Goal: Information Seeking & Learning: Learn about a topic

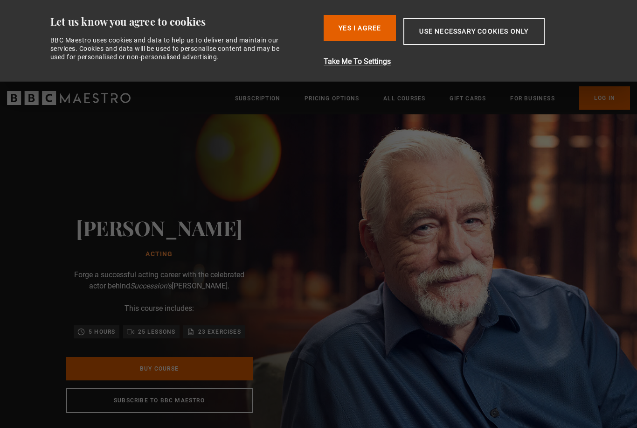
click at [343, 24] on button "Yes I Agree" at bounding box center [360, 28] width 72 height 26
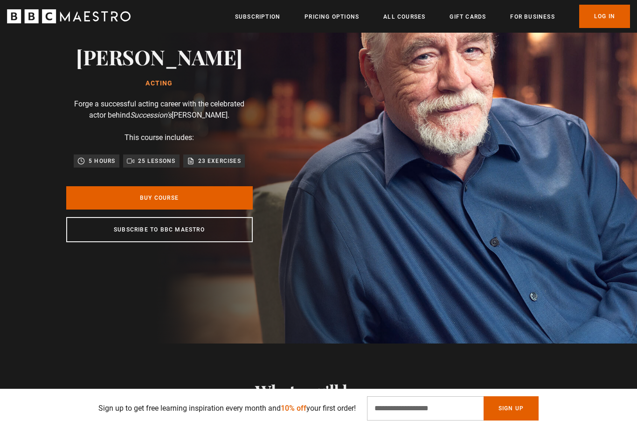
scroll to position [83, 0]
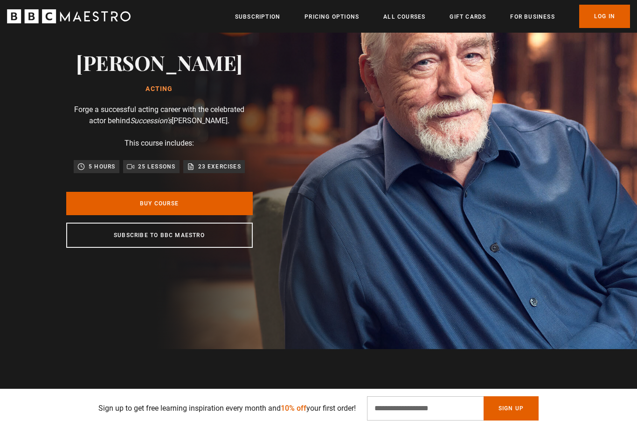
click at [82, 215] on link "Buy Course" at bounding box center [159, 203] width 187 height 23
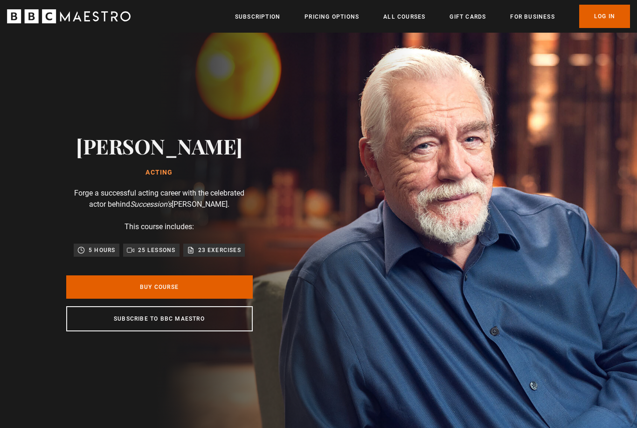
click at [196, 255] on div "23 exercises" at bounding box center [214, 249] width 54 height 9
click at [408, 14] on link "All Courses" at bounding box center [404, 16] width 42 height 9
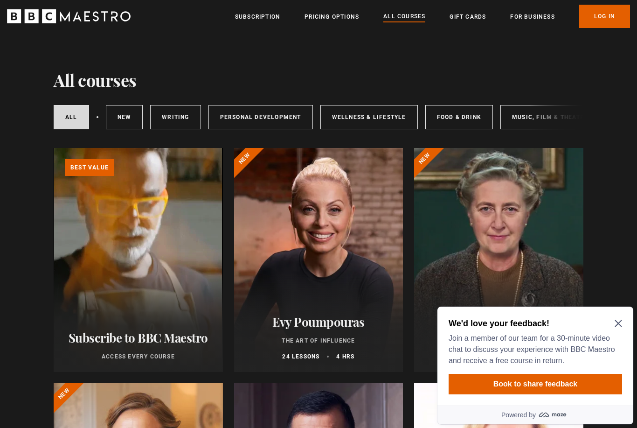
click at [620, 327] on icon "Close Maze Prompt" at bounding box center [618, 323] width 7 height 7
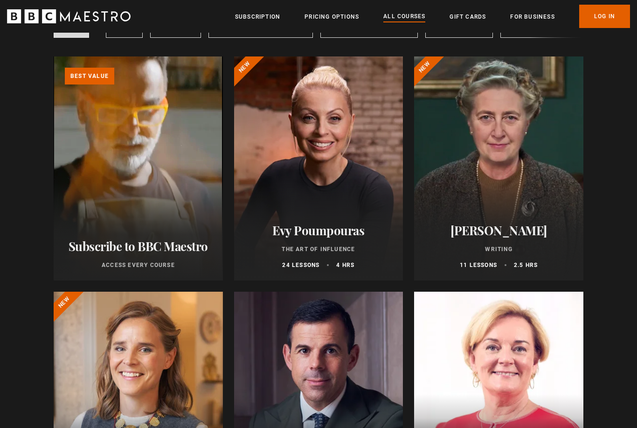
scroll to position [95, 0]
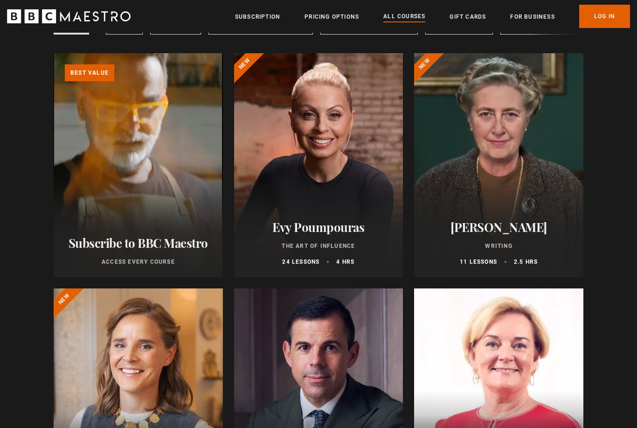
click at [533, 205] on div at bounding box center [498, 165] width 169 height 224
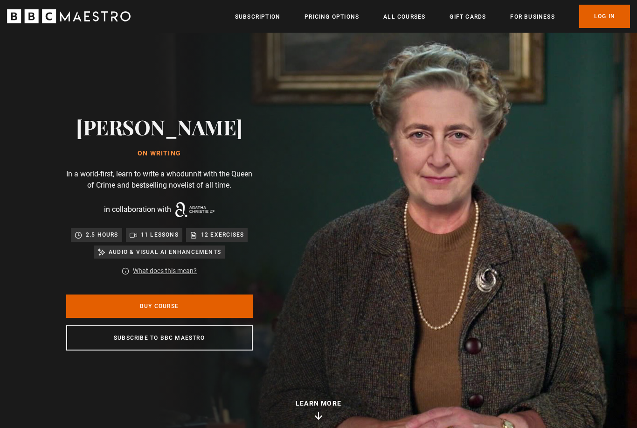
click at [223, 318] on link "Buy Course" at bounding box center [159, 305] width 187 height 23
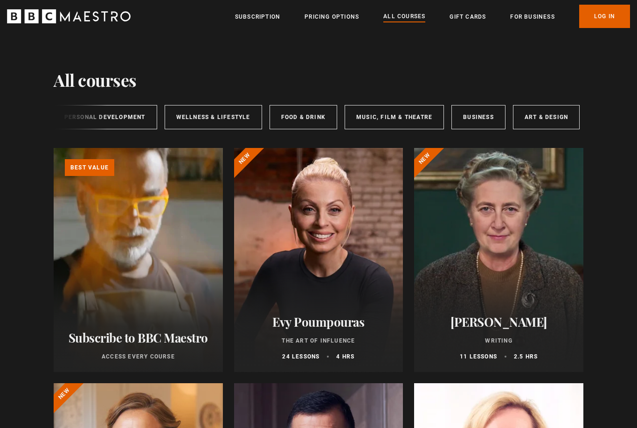
scroll to position [0, 155]
click at [409, 118] on link "Music, Film & Theatre" at bounding box center [394, 117] width 99 height 24
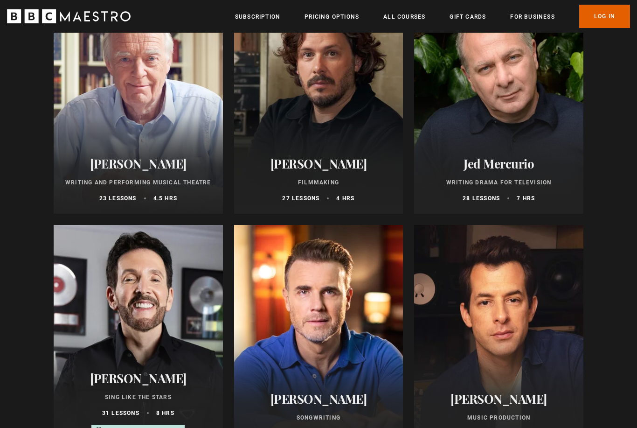
scroll to position [387, 0]
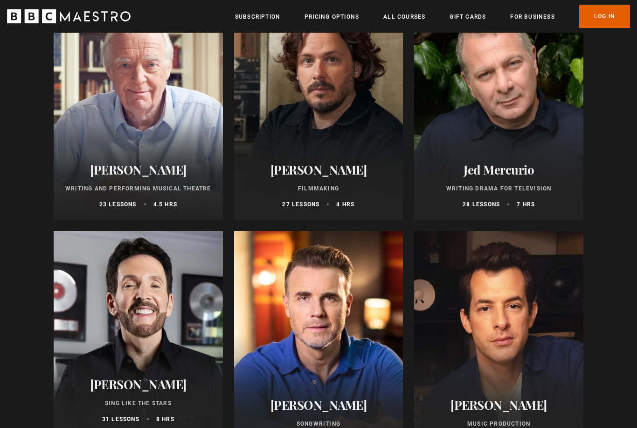
click at [549, 184] on p "Writing Drama for Television" at bounding box center [498, 188] width 147 height 8
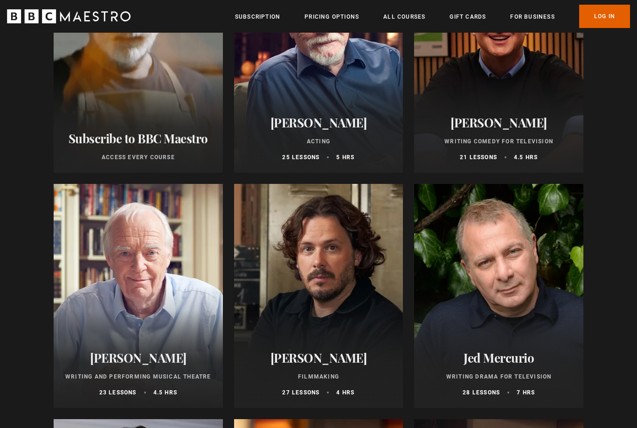
scroll to position [307, 0]
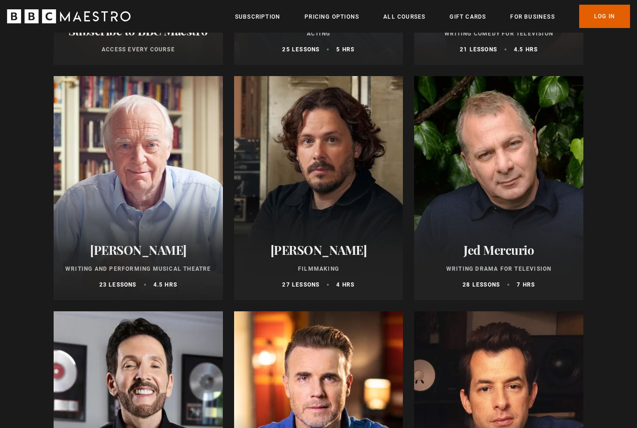
click at [91, 239] on div "Sir Tim Rice Writing and Performing Musical Theatre 23 lessons 4.5 hrs" at bounding box center [138, 265] width 169 height 69
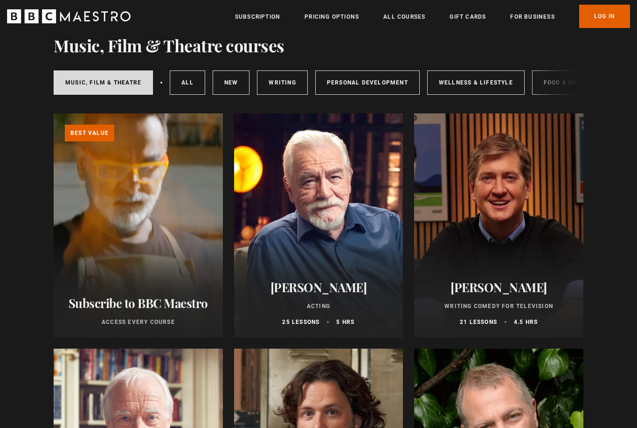
scroll to position [0, 0]
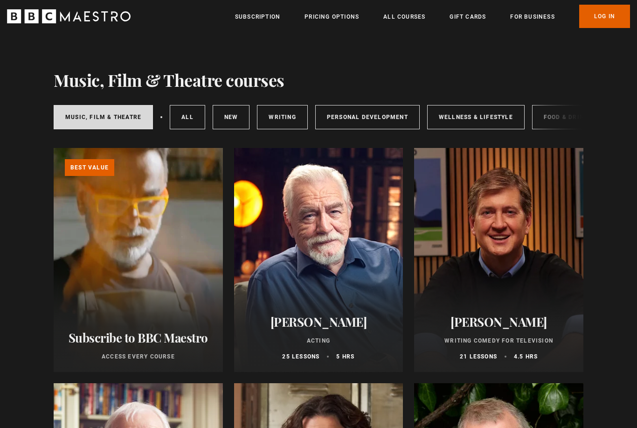
click at [282, 122] on link "Writing" at bounding box center [282, 117] width 50 height 24
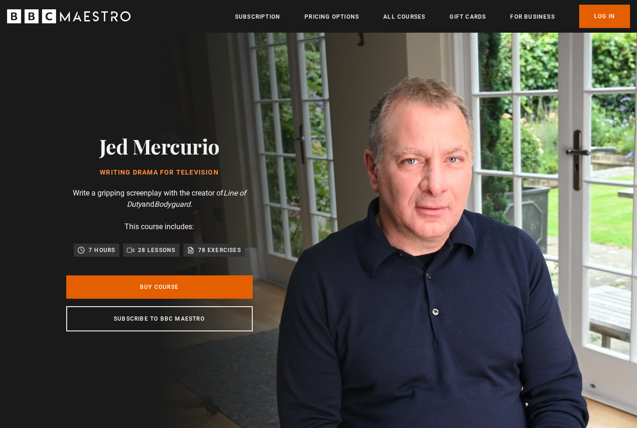
click at [99, 295] on link "Buy Course" at bounding box center [159, 286] width 187 height 23
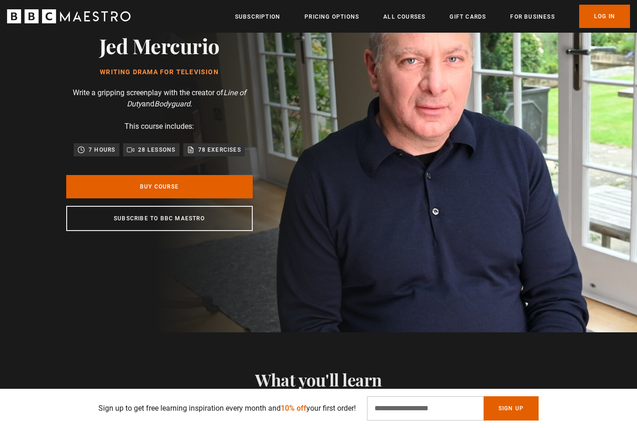
scroll to position [83, 0]
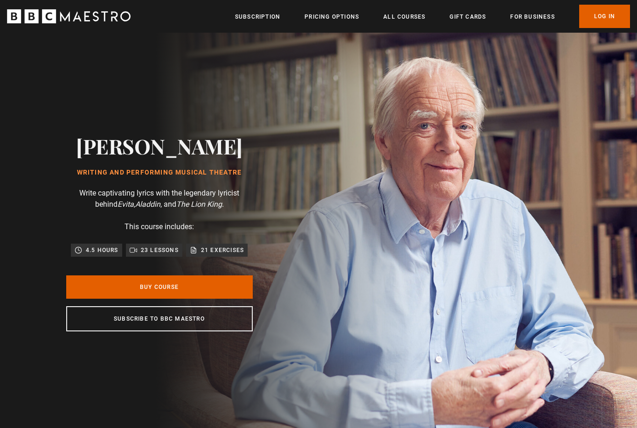
scroll to position [0, 122]
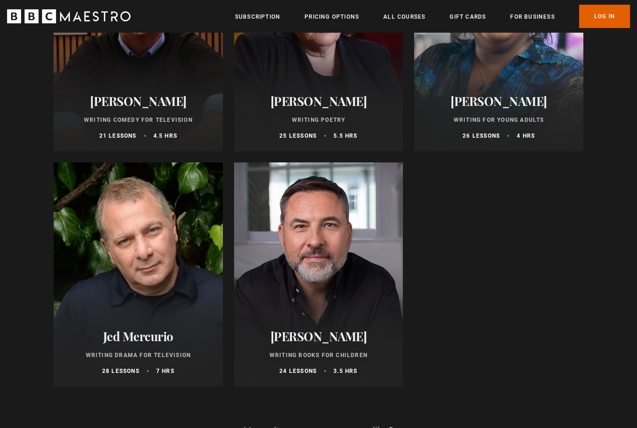
scroll to position [925, 0]
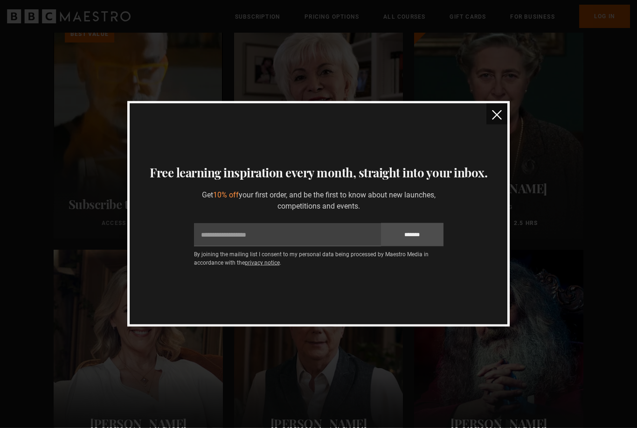
click at [494, 123] on button "close" at bounding box center [496, 114] width 21 height 21
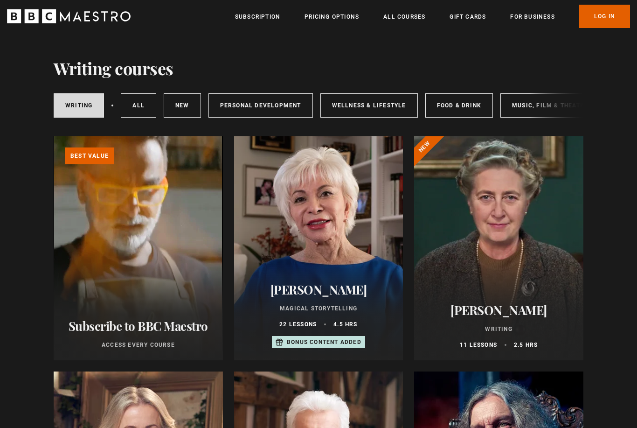
scroll to position [0, 0]
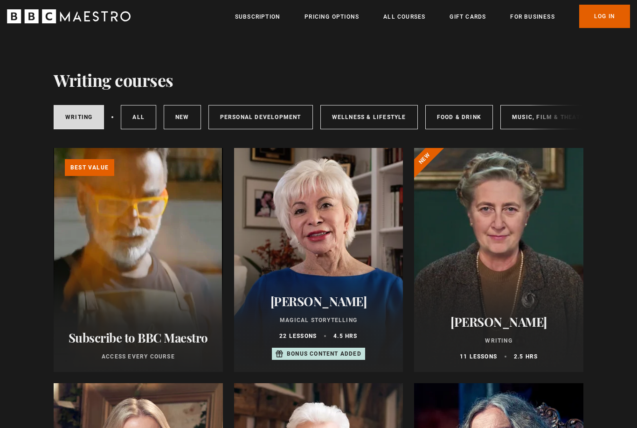
click at [379, 115] on link "Wellness & Lifestyle" at bounding box center [368, 117] width 97 height 24
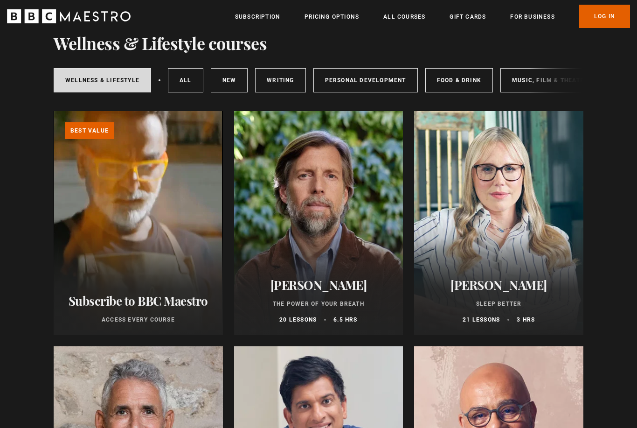
click at [373, 83] on link "Personal Development" at bounding box center [365, 80] width 104 height 24
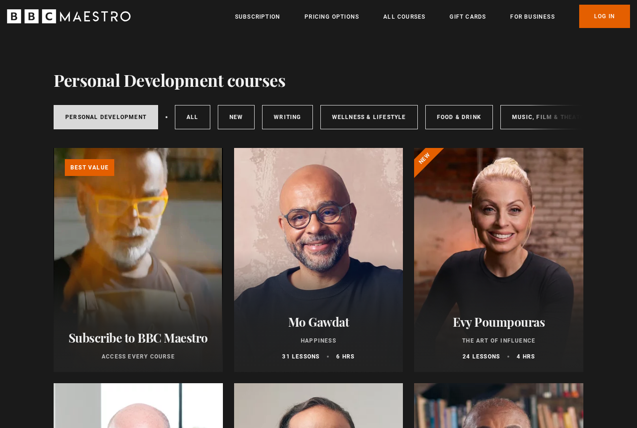
click at [235, 125] on link "New courses" at bounding box center [236, 117] width 37 height 24
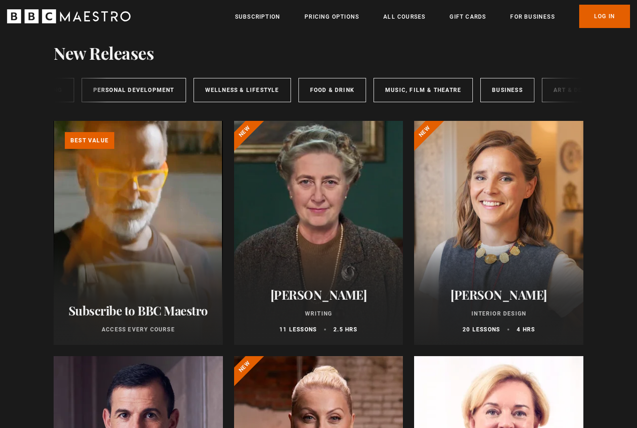
scroll to position [0, 132]
click at [438, 94] on link "Music, Film & Theatre" at bounding box center [417, 90] width 99 height 24
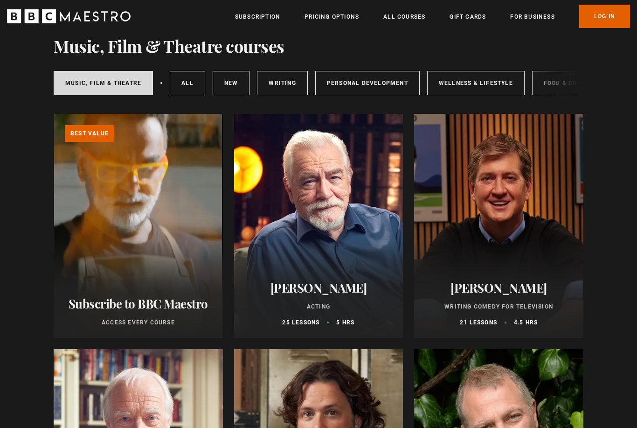
scroll to position [62, 0]
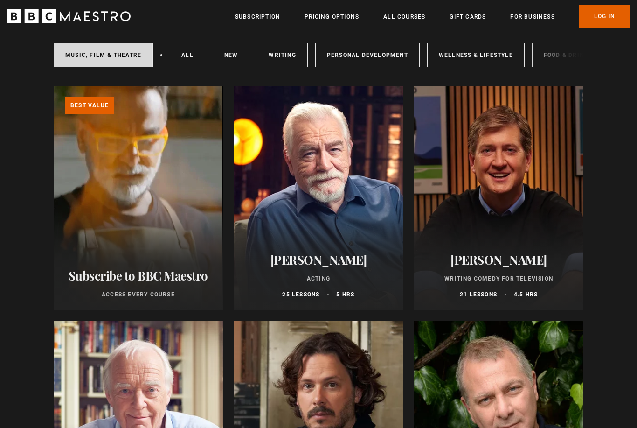
click at [533, 136] on div at bounding box center [498, 198] width 169 height 224
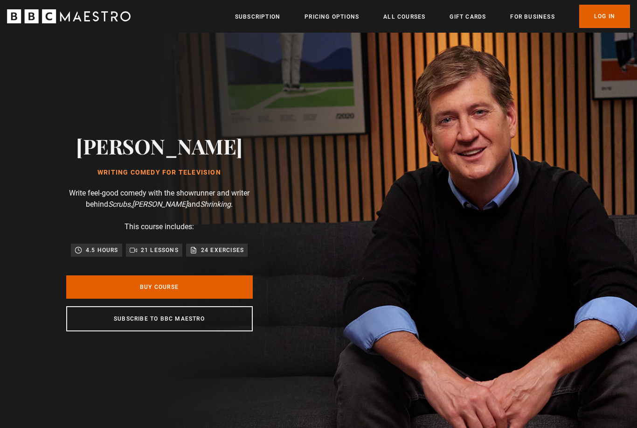
scroll to position [0, 122]
click at [217, 331] on div "Subscribe to BBC Maestro" at bounding box center [159, 318] width 187 height 25
click at [222, 331] on link "Subscribe to BBC Maestro" at bounding box center [159, 318] width 187 height 25
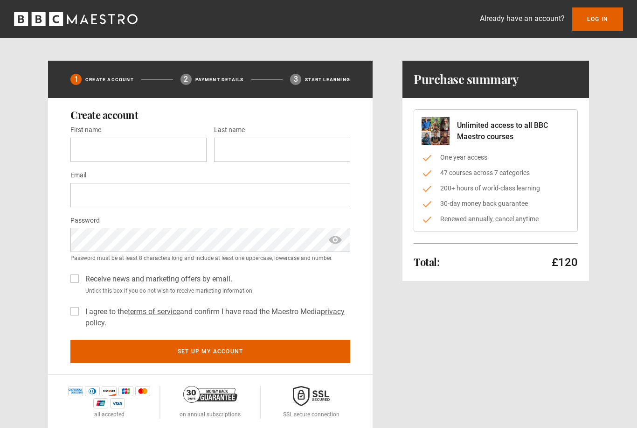
click at [112, 406] on img at bounding box center [117, 403] width 15 height 10
click at [123, 398] on img at bounding box center [117, 403] width 15 height 10
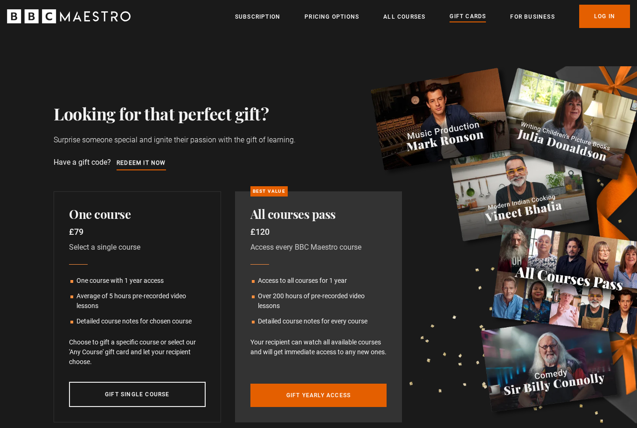
click at [261, 13] on link "Subscription" at bounding box center [257, 16] width 45 height 9
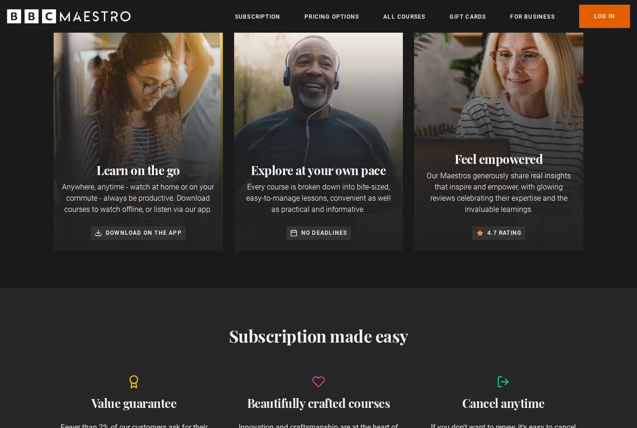
scroll to position [352, 0]
click at [418, 13] on link "All Courses" at bounding box center [404, 16] width 42 height 9
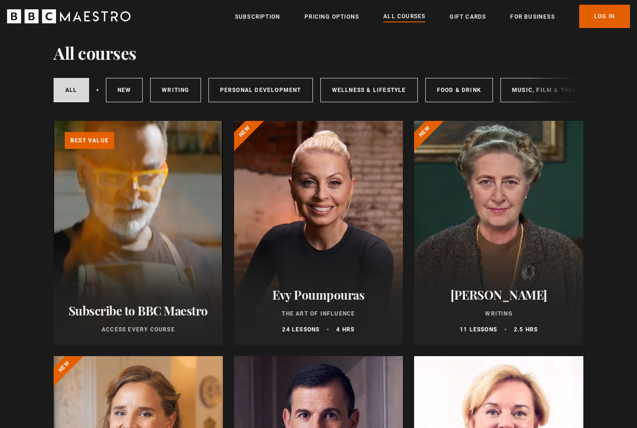
scroll to position [23, 0]
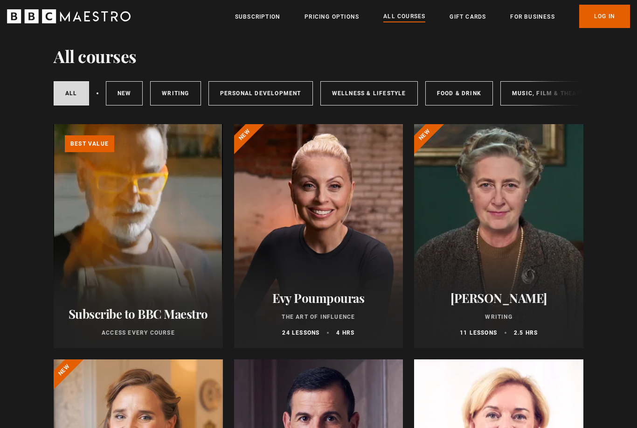
click at [172, 94] on link "Writing" at bounding box center [175, 94] width 50 height 24
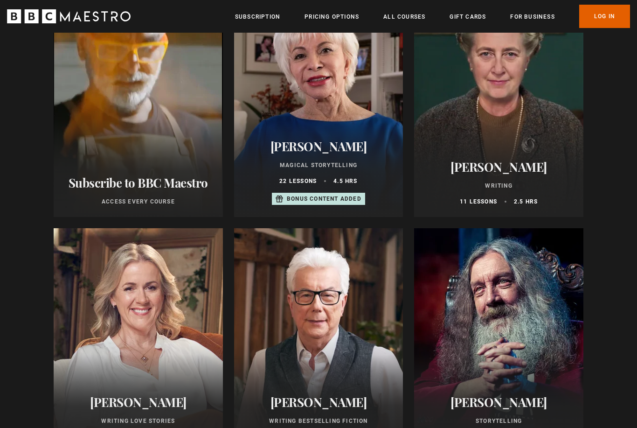
scroll to position [174, 0]
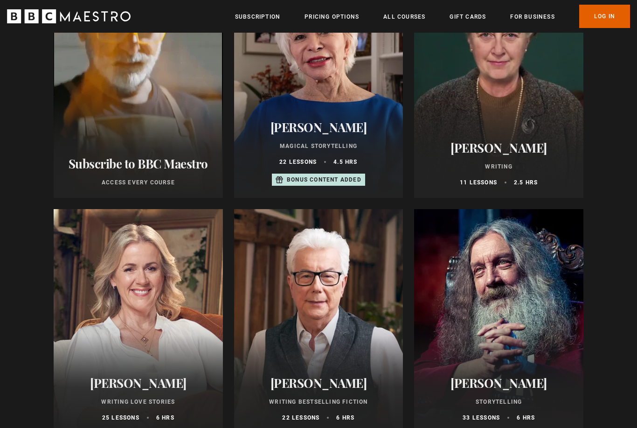
click at [499, 127] on div at bounding box center [498, 86] width 169 height 224
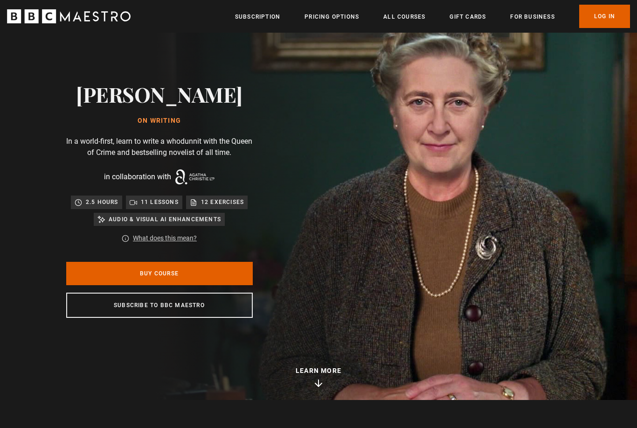
scroll to position [11, 0]
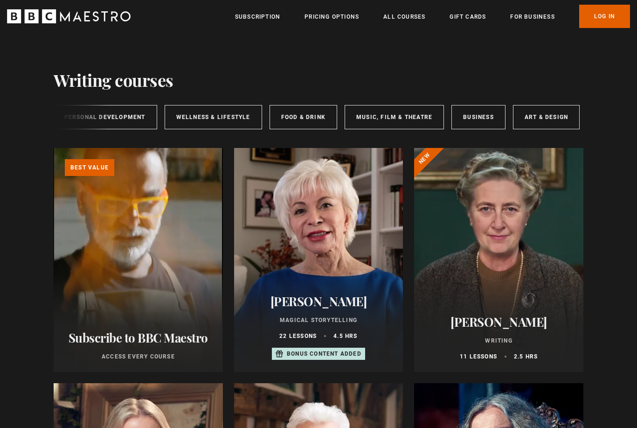
scroll to position [0, 155]
click at [556, 111] on link "Art & Design" at bounding box center [547, 117] width 67 height 24
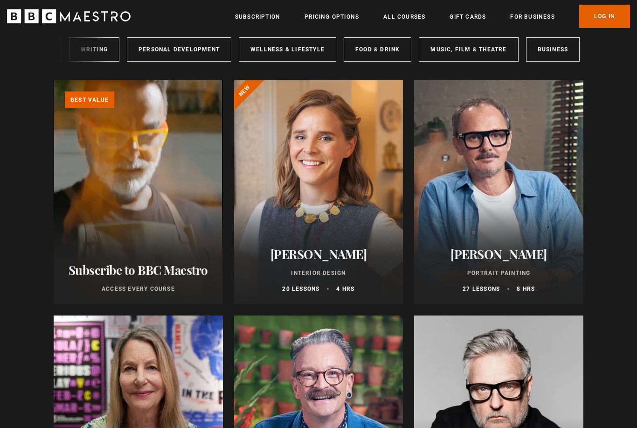
scroll to position [0, 155]
click at [486, 54] on link "Music, Film & Theatre" at bounding box center [468, 49] width 99 height 24
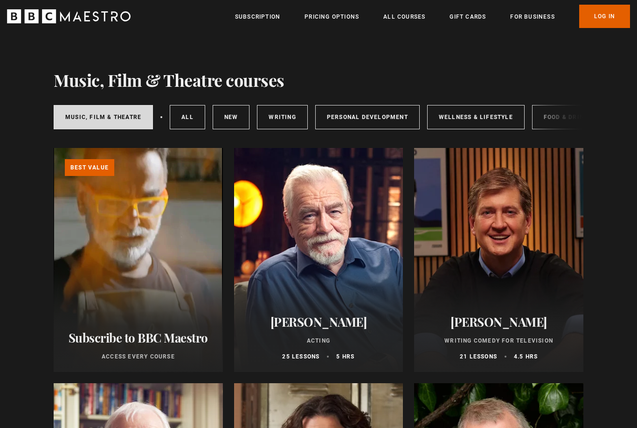
click at [544, 298] on div at bounding box center [498, 260] width 169 height 224
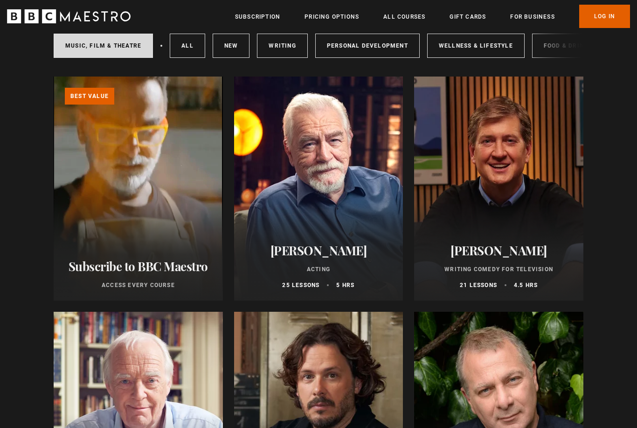
scroll to position [128, 0]
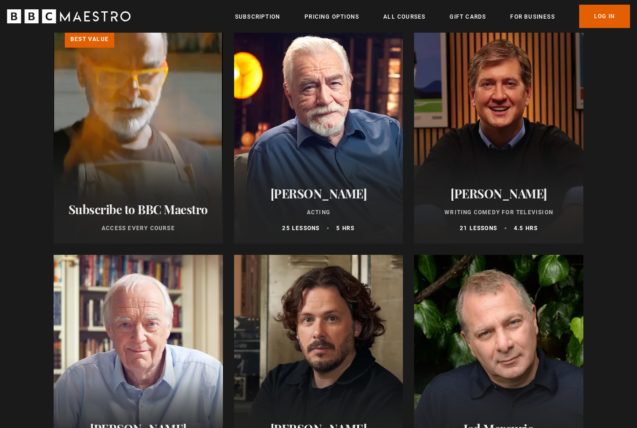
click at [349, 195] on h2 "Brian Cox" at bounding box center [318, 194] width 147 height 14
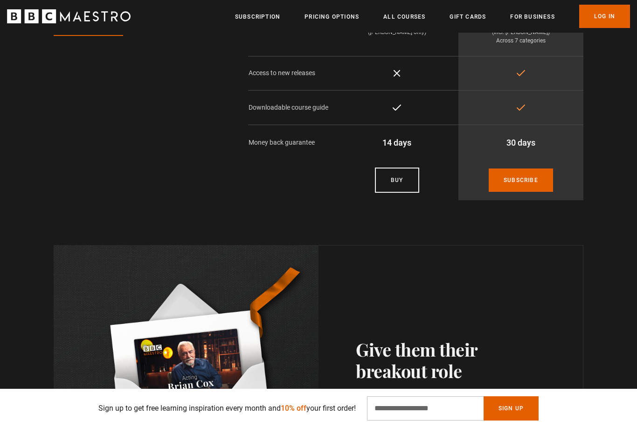
scroll to position [2288, 0]
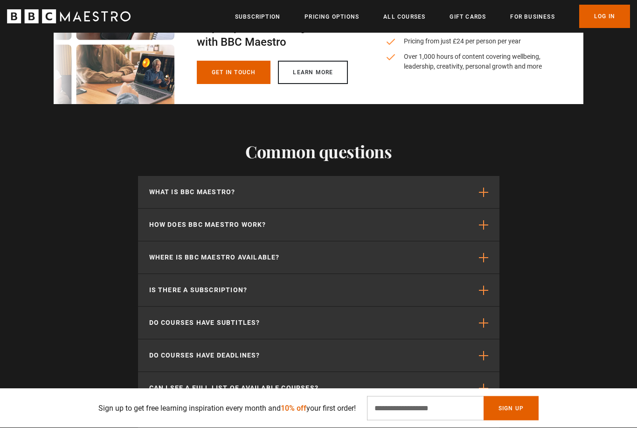
click at [438, 191] on button "What is BBC Maestro?" at bounding box center [318, 192] width 361 height 32
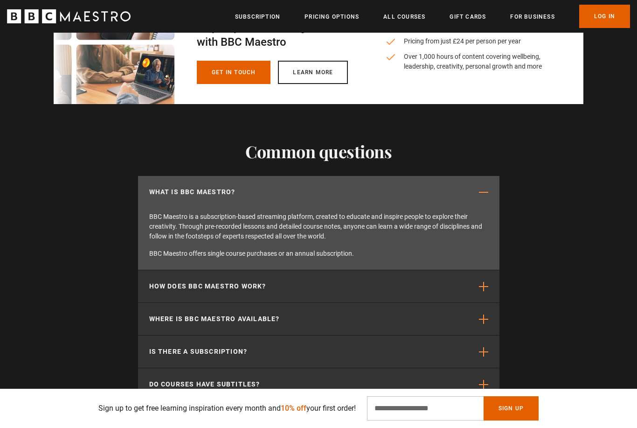
click at [438, 291] on button "How does BBC Maestro work?" at bounding box center [318, 286] width 361 height 32
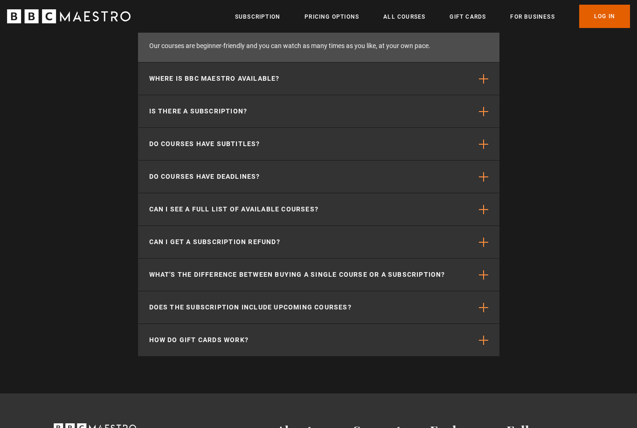
scroll to position [3140, 0]
click at [435, 205] on button "Can I see a full list of available courses?" at bounding box center [318, 209] width 361 height 32
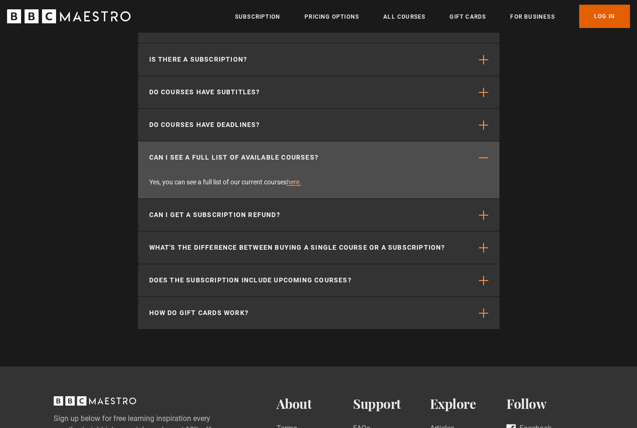
scroll to position [0, 611]
click at [400, 252] on p "What's the difference between buying a single course or a subscription?" at bounding box center [297, 248] width 296 height 10
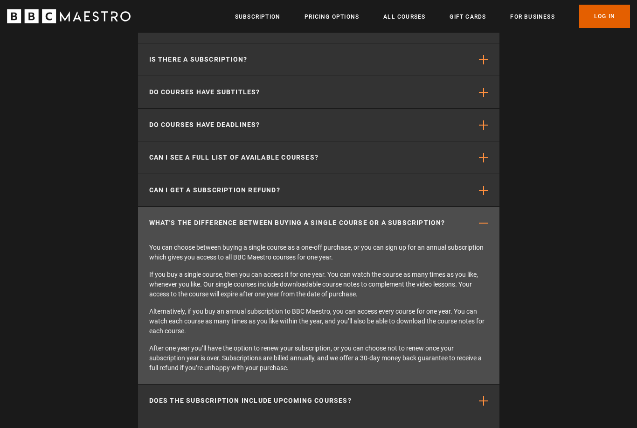
click at [394, 226] on p "What's the difference between buying a single course or a subscription?" at bounding box center [297, 223] width 296 height 10
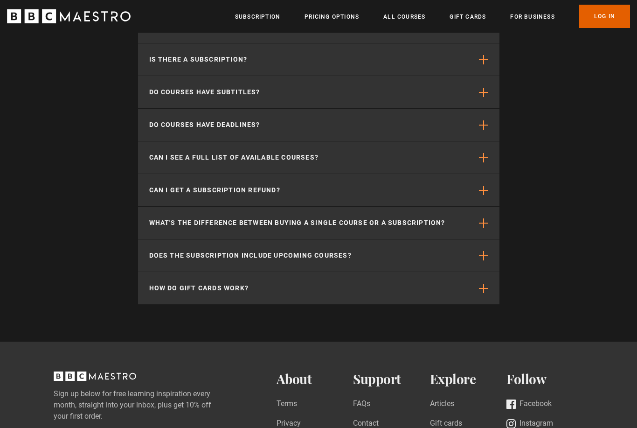
click at [368, 270] on button "Does the subscription include upcoming courses?" at bounding box center [318, 255] width 361 height 32
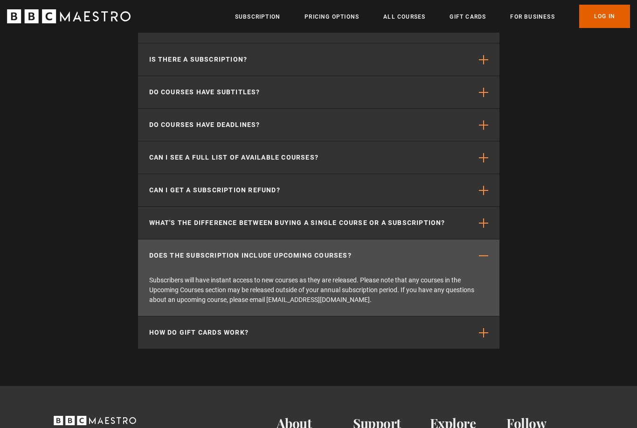
click at [364, 253] on button "Does the subscription include upcoming courses?" at bounding box center [318, 255] width 361 height 32
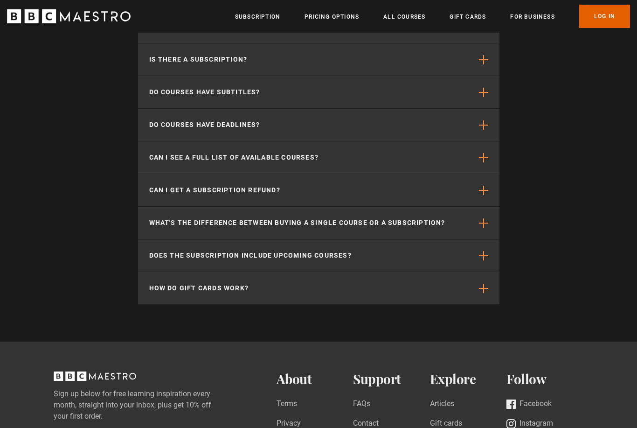
click at [350, 302] on button "How do gift cards work?" at bounding box center [318, 288] width 361 height 32
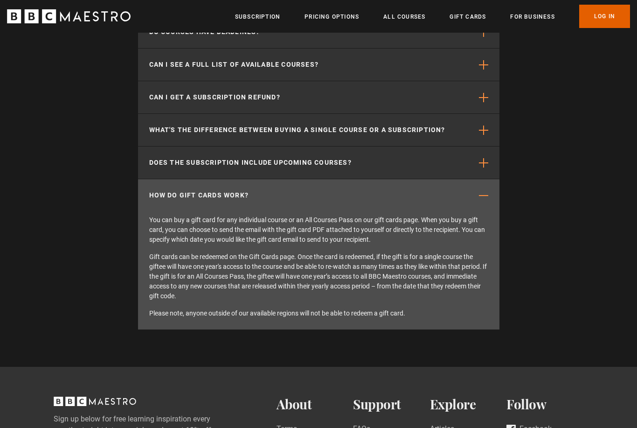
scroll to position [3246, 0]
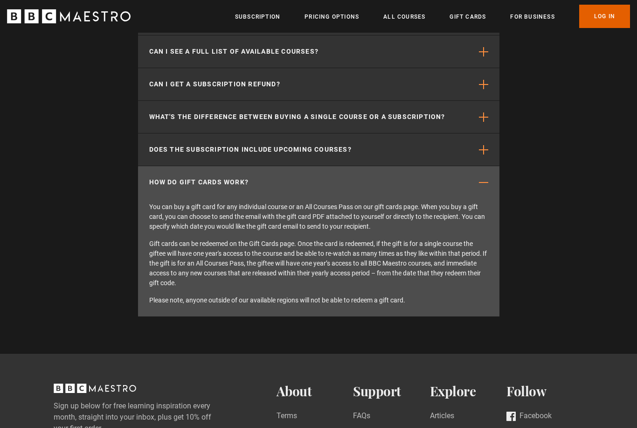
click at [393, 185] on button "How do gift cards work?" at bounding box center [318, 183] width 361 height 32
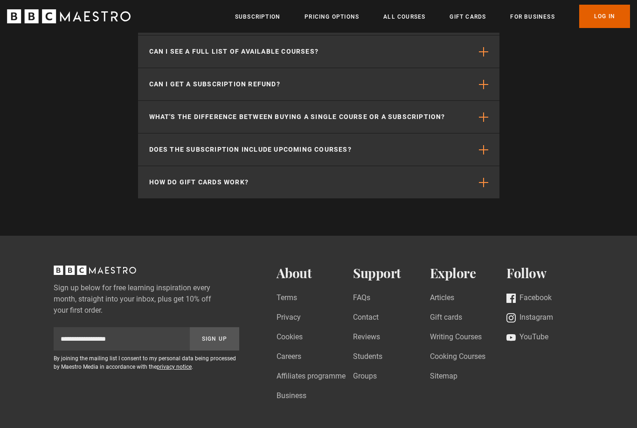
click at [389, 91] on button "Can I get a subscription refund?" at bounding box center [318, 84] width 361 height 32
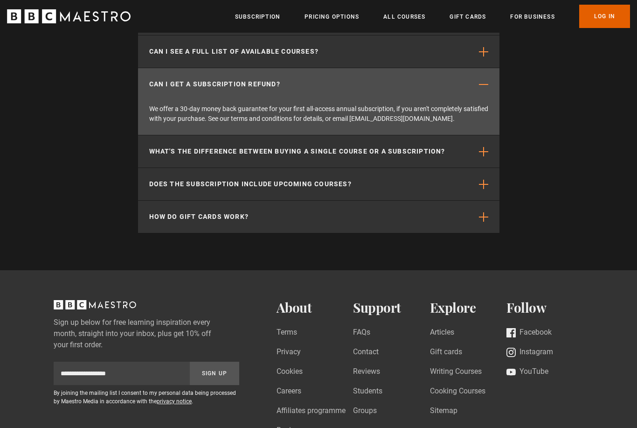
scroll to position [0, 733]
click at [459, 53] on button "Can I see a full list of available courses?" at bounding box center [318, 51] width 361 height 32
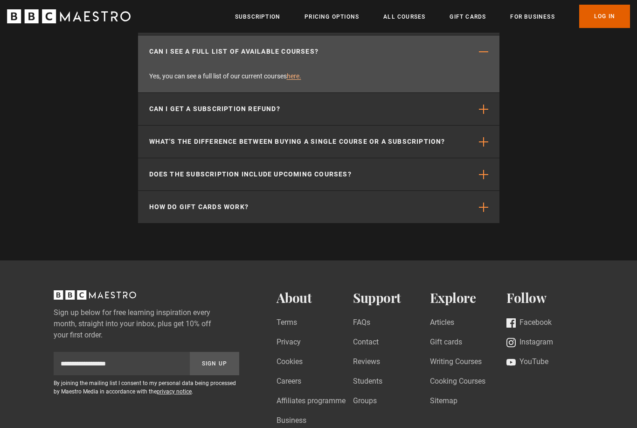
click at [479, 114] on span "button" at bounding box center [483, 108] width 9 height 9
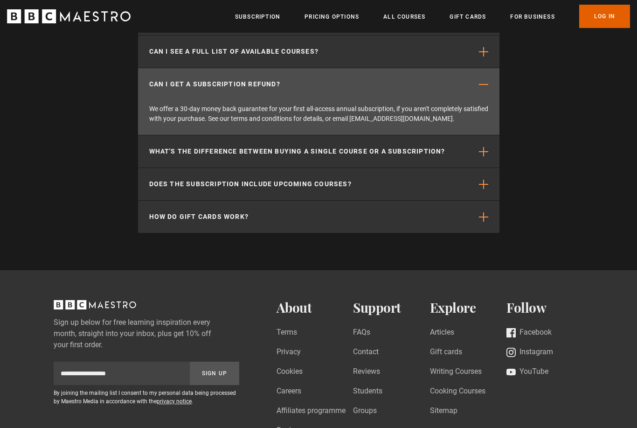
click at [471, 87] on button "Can I get a subscription refund?" at bounding box center [318, 84] width 361 height 32
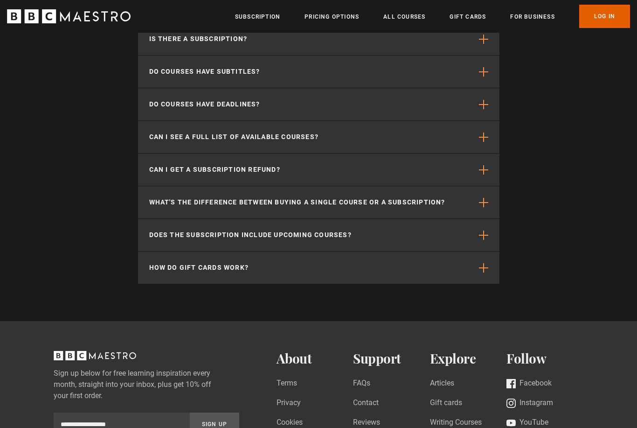
click at [465, 105] on button "Do courses have deadlines?" at bounding box center [318, 105] width 361 height 32
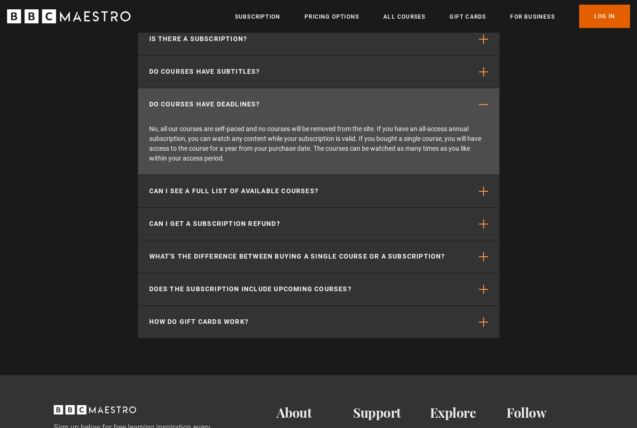
click at [464, 98] on button "Do courses have deadlines?" at bounding box center [318, 104] width 361 height 32
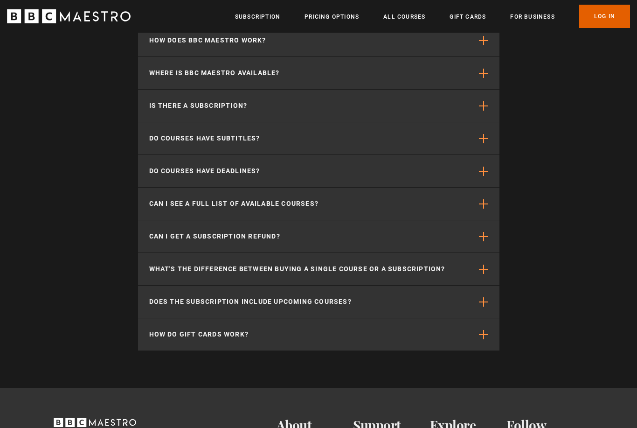
scroll to position [3093, 0]
click at [451, 116] on button "Is there a subscription?" at bounding box center [318, 106] width 361 height 32
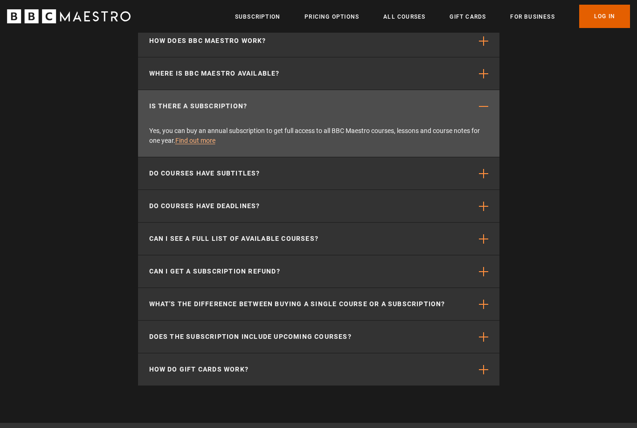
click at [452, 97] on button "Is there a subscription?" at bounding box center [318, 106] width 361 height 32
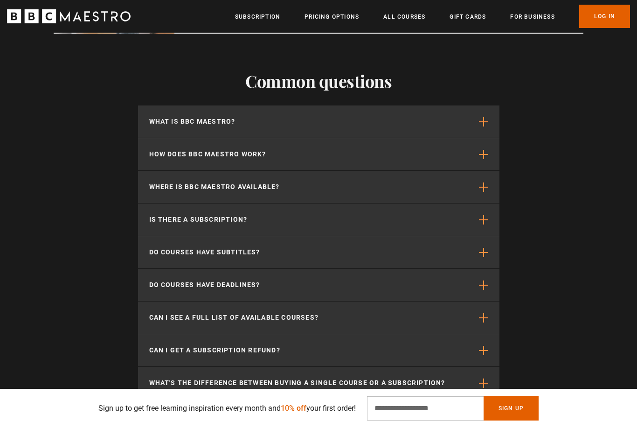
scroll to position [2979, 0]
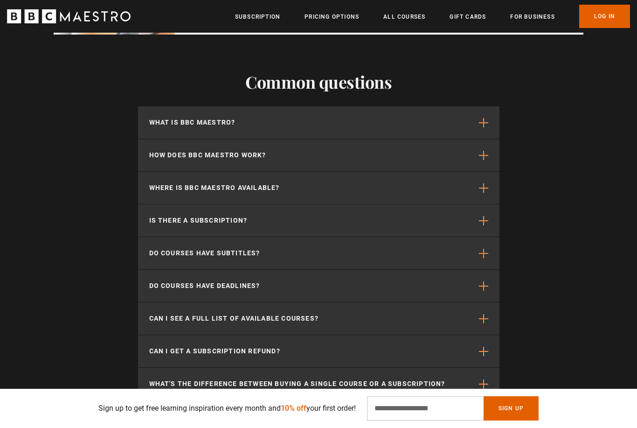
click at [457, 170] on button "How does BBC Maestro work?" at bounding box center [318, 155] width 361 height 32
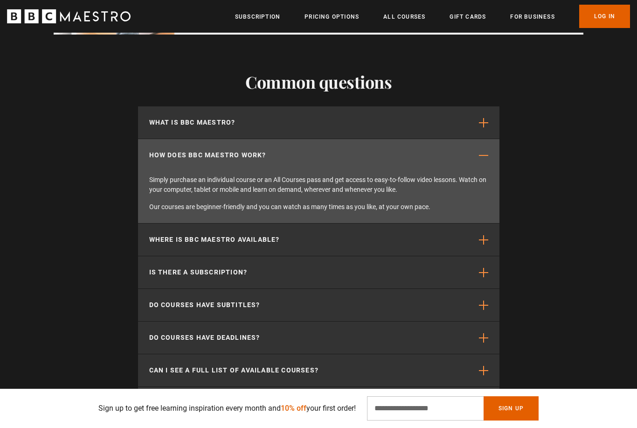
click at [453, 119] on button "What is BBC Maestro?" at bounding box center [318, 122] width 361 height 32
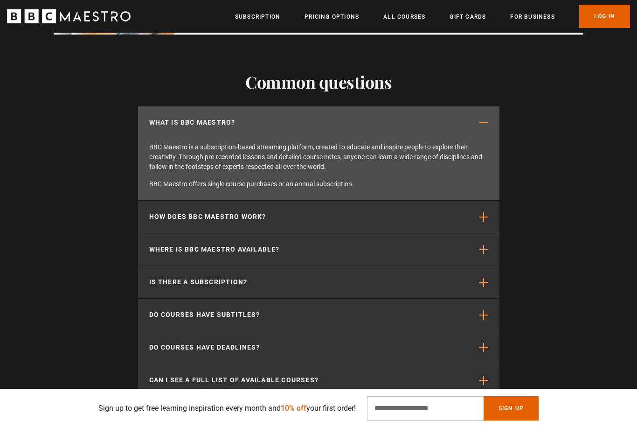
click at [456, 115] on button "What is BBC Maestro?" at bounding box center [318, 122] width 361 height 32
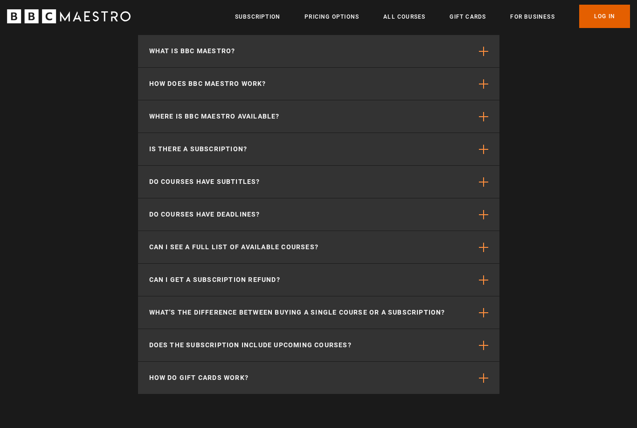
scroll to position [3051, 0]
click at [456, 144] on button "Is there a subscription?" at bounding box center [318, 149] width 361 height 32
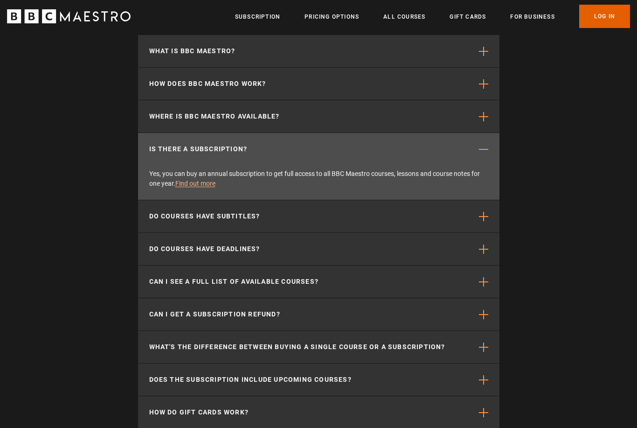
click at [458, 142] on button "Is there a subscription?" at bounding box center [318, 149] width 361 height 32
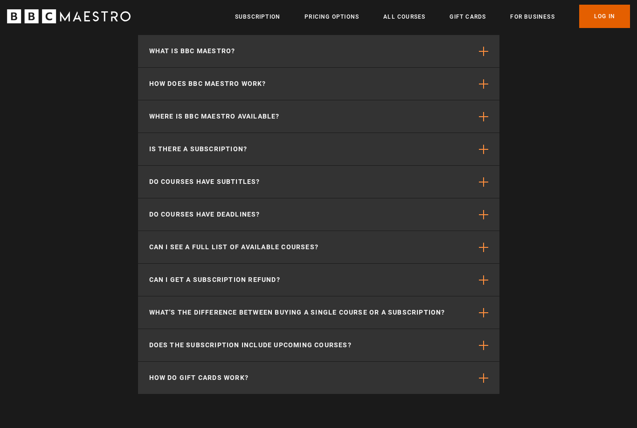
click at [458, 147] on button "Is there a subscription?" at bounding box center [318, 149] width 361 height 32
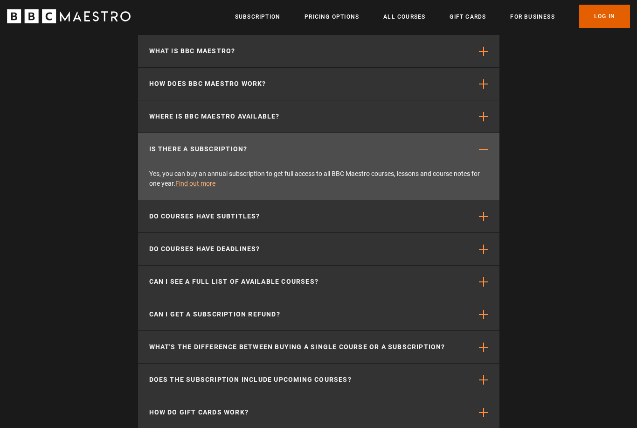
click at [459, 147] on button "Is there a subscription?" at bounding box center [318, 149] width 361 height 32
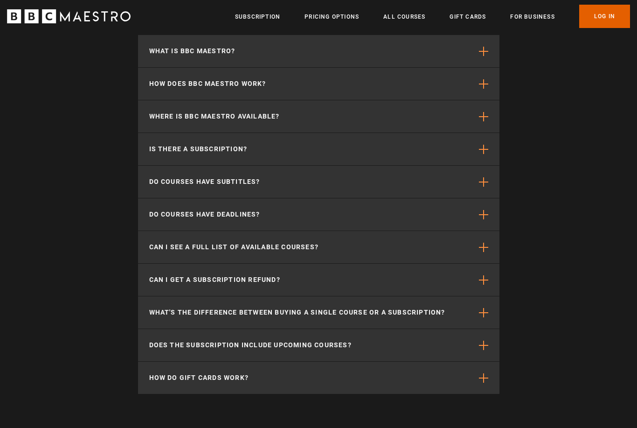
click at [450, 179] on button "Do courses have subtitles?" at bounding box center [318, 182] width 361 height 32
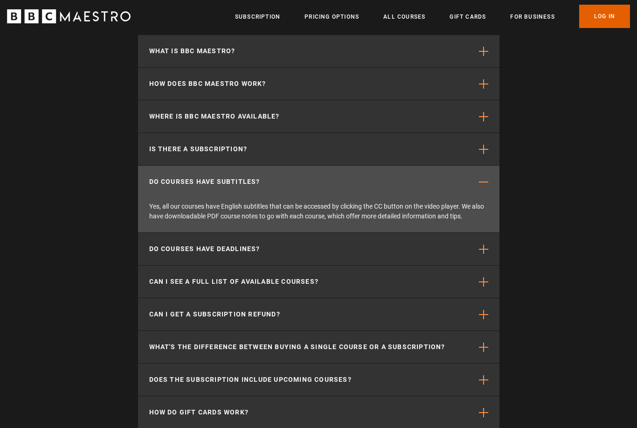
click at [452, 173] on button "Do courses have subtitles?" at bounding box center [318, 182] width 361 height 32
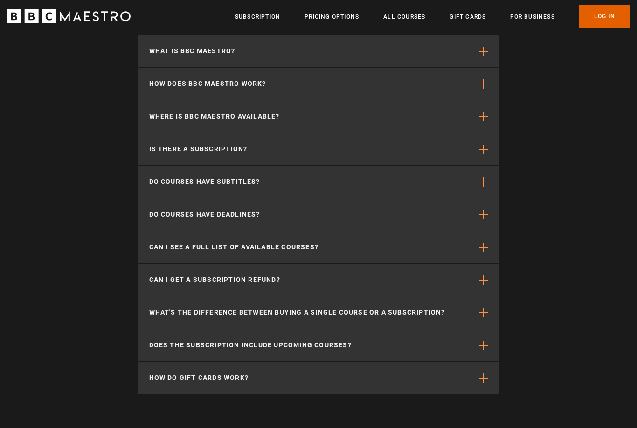
click at [452, 173] on button "Do courses have subtitles?" at bounding box center [318, 182] width 361 height 32
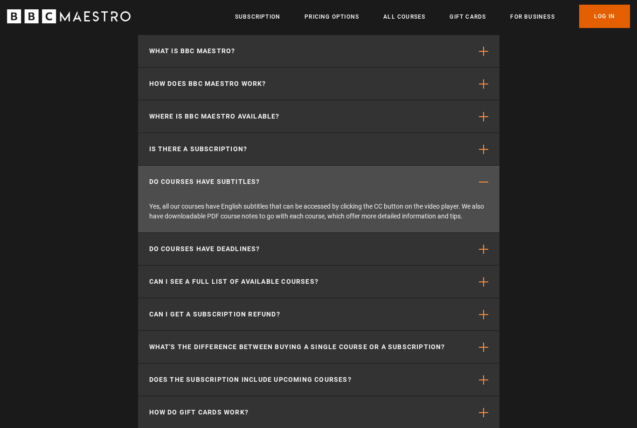
click at [343, 273] on button "Can I see a full list of available courses?" at bounding box center [318, 281] width 361 height 32
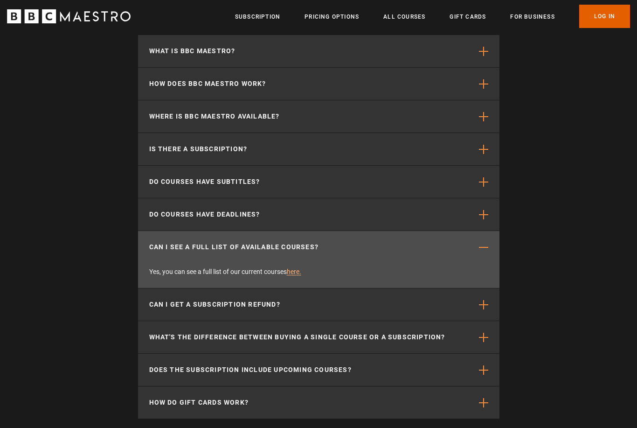
click at [334, 224] on button "Do courses have deadlines?" at bounding box center [318, 214] width 361 height 32
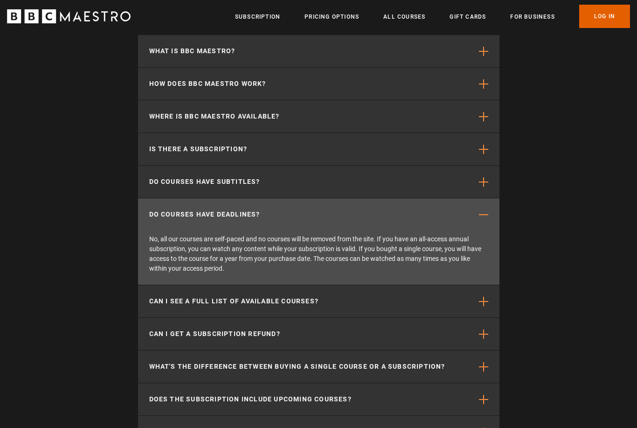
scroll to position [0, 1100]
click at [355, 313] on button "Can I see a full list of available courses?" at bounding box center [318, 301] width 361 height 32
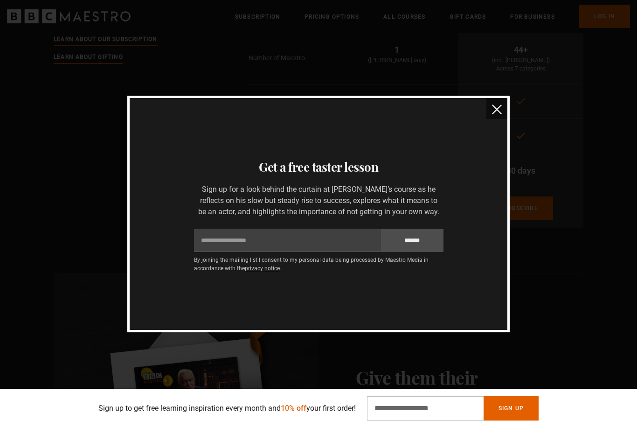
scroll to position [2116, 0]
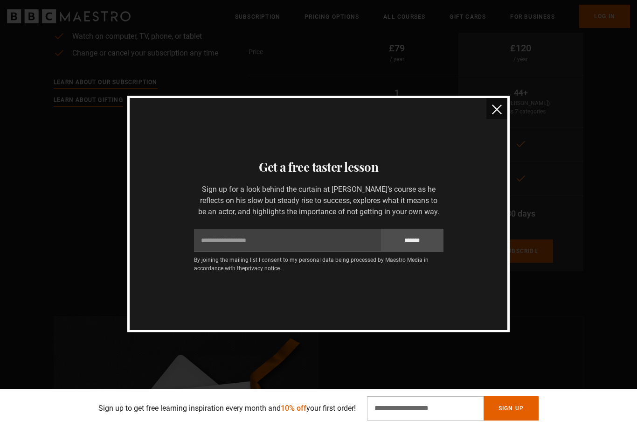
click at [494, 111] on img "close" at bounding box center [497, 109] width 10 height 10
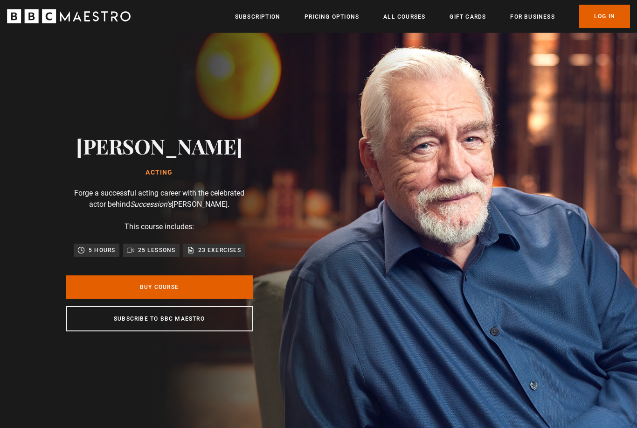
scroll to position [0, 1222]
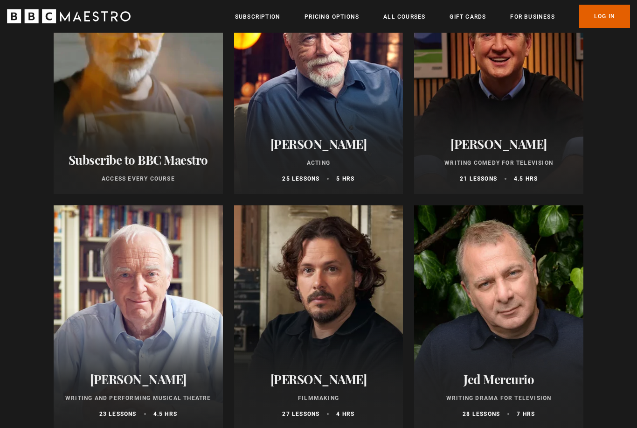
scroll to position [156, 0]
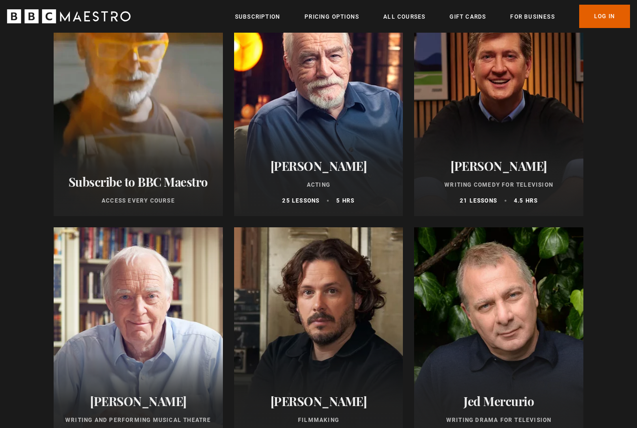
click at [528, 122] on div at bounding box center [498, 104] width 169 height 224
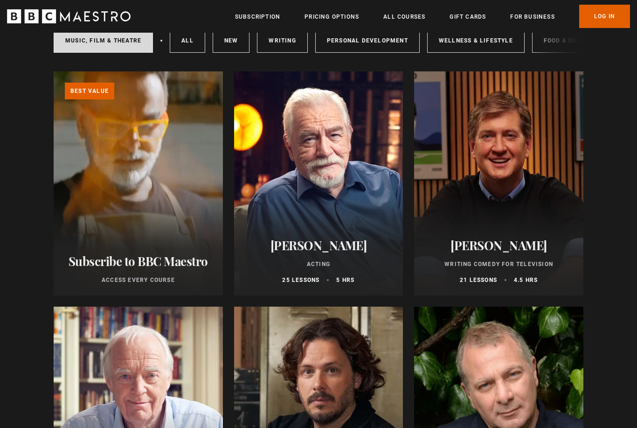
scroll to position [0, 0]
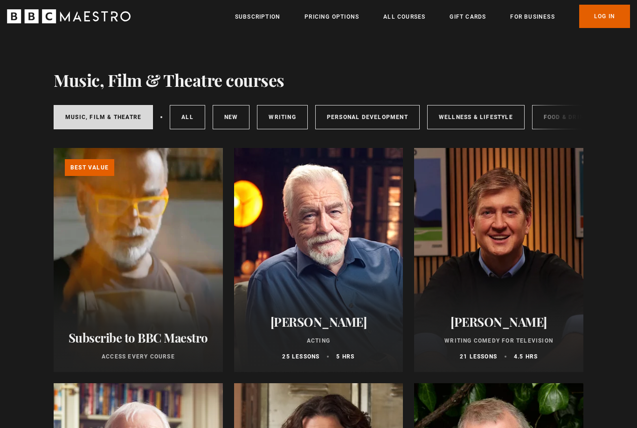
click at [293, 121] on link "Writing" at bounding box center [282, 117] width 50 height 24
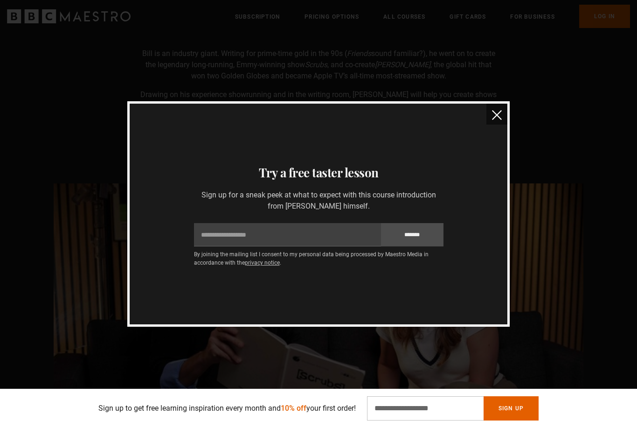
scroll to position [813, 0]
click at [495, 111] on img "close" at bounding box center [497, 115] width 10 height 10
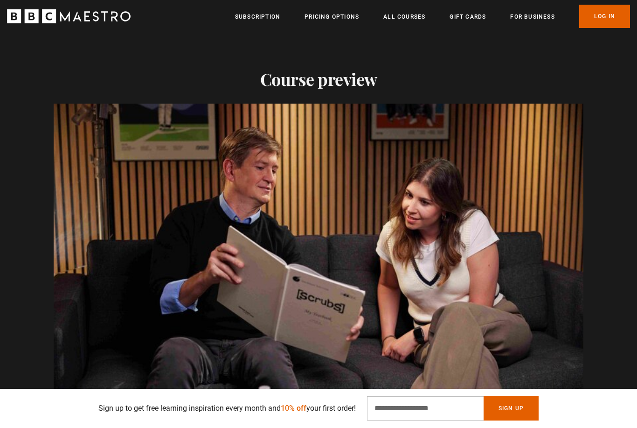
scroll to position [938, 0]
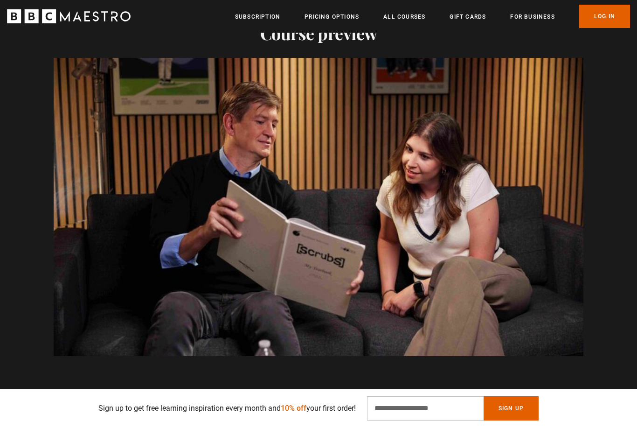
click at [514, 232] on video-js "Video Player is loading. Play Course overview for Writing Comedy for Television…" at bounding box center [319, 207] width 530 height 298
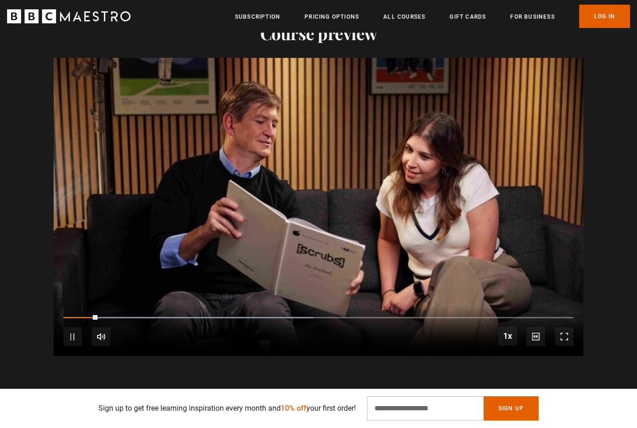
click at [520, 213] on video-js "Video Player is loading. Play Course overview for Writing Comedy for Television…" at bounding box center [319, 207] width 530 height 298
click at [515, 163] on video-js "Video Player is loading. Play Course overview for Writing Comedy for Television…" at bounding box center [319, 207] width 530 height 298
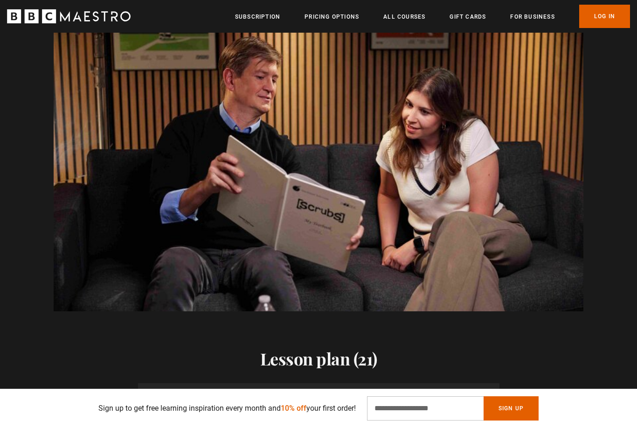
scroll to position [982, 0]
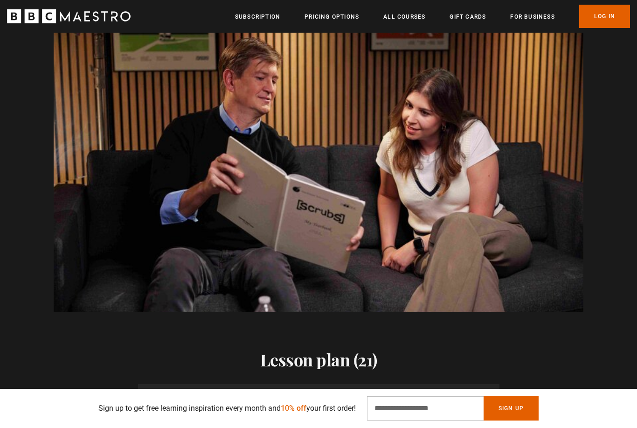
click at [320, 253] on video-js "Video Player is loading. Play Course overview for Writing Comedy for Television…" at bounding box center [319, 163] width 530 height 298
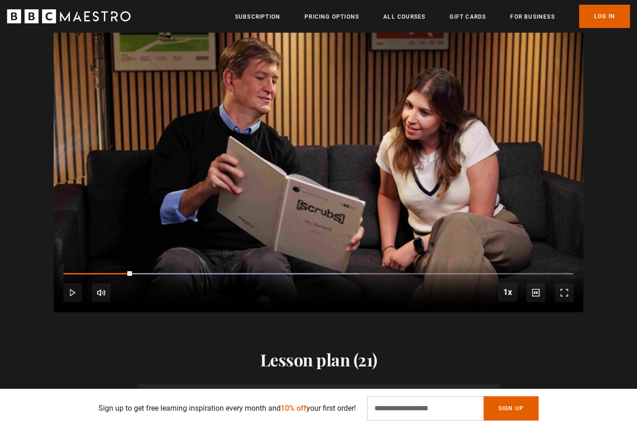
click at [341, 264] on video-js "Video Player is loading. Play Course overview for Writing Comedy for Television…" at bounding box center [319, 163] width 530 height 298
click at [337, 256] on video-js "Video Player is loading. Play Course overview for Writing Comedy for Television…" at bounding box center [319, 163] width 530 height 298
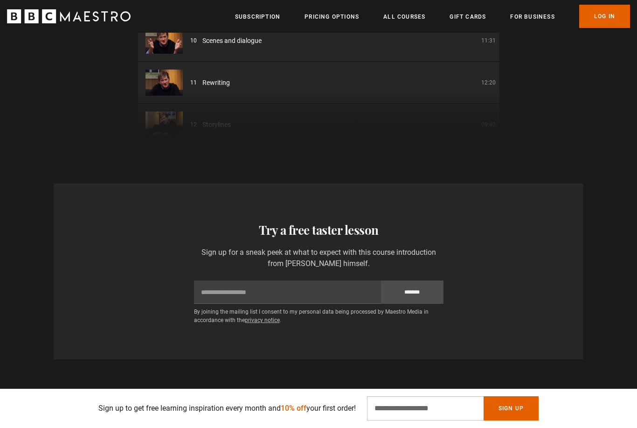
scroll to position [0, 0]
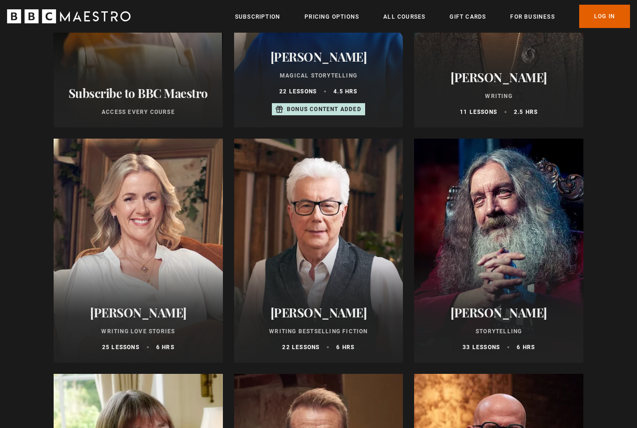
scroll to position [285, 0]
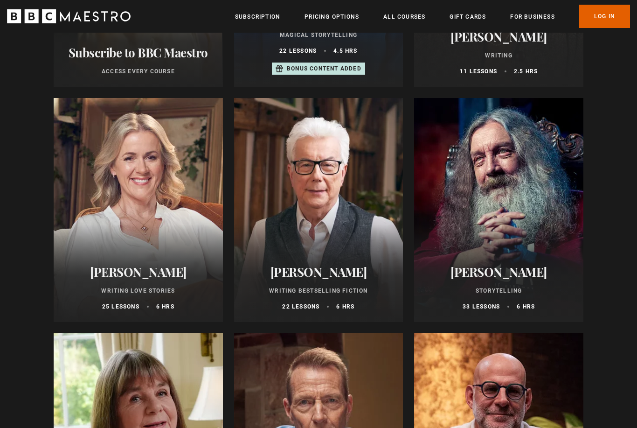
click at [550, 244] on div at bounding box center [498, 210] width 169 height 224
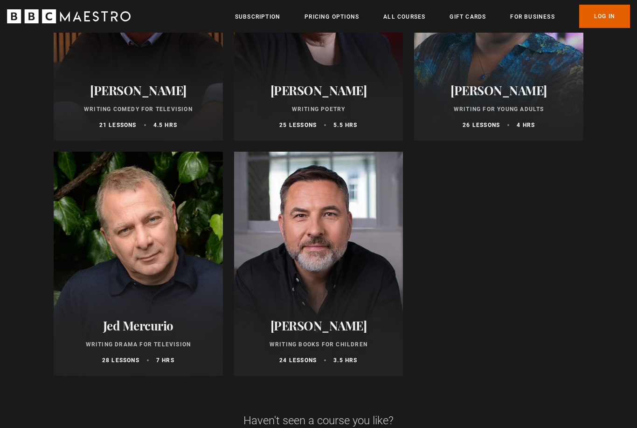
scroll to position [937, 0]
click at [115, 325] on h2 "Jed Mercurio" at bounding box center [138, 325] width 147 height 14
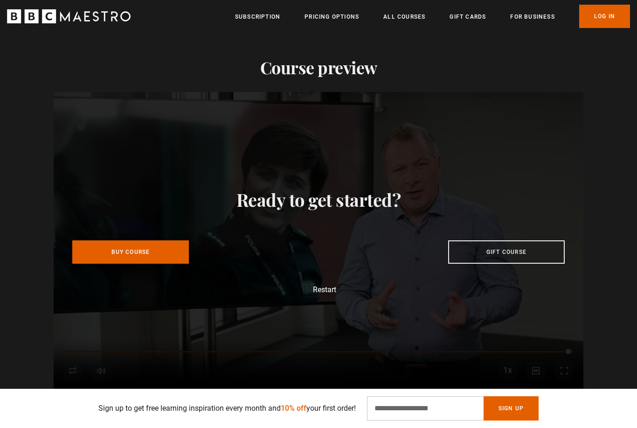
scroll to position [0, 825]
